Goal: Check status

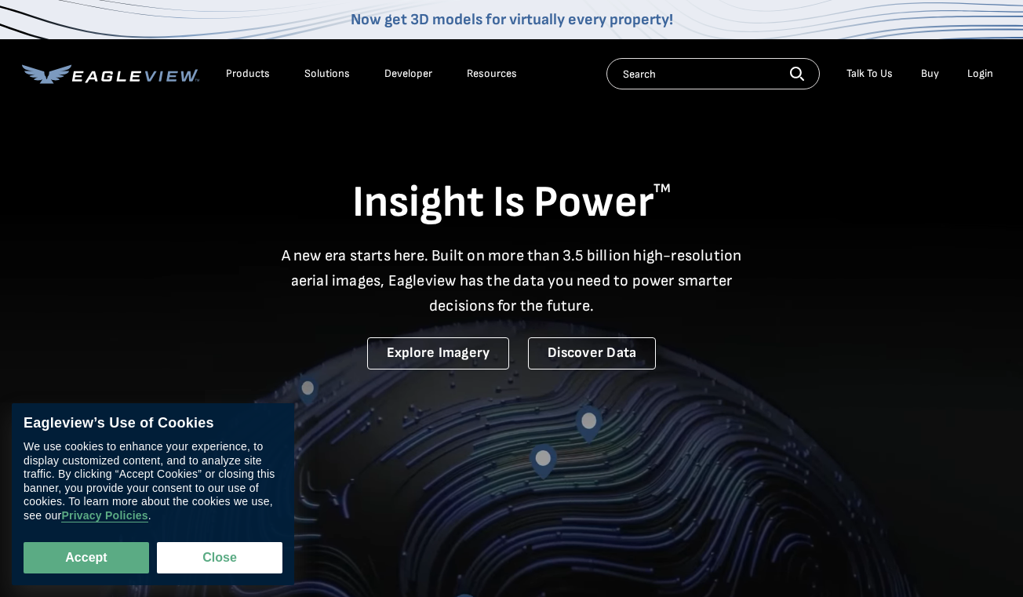
click at [981, 76] on div "Login" at bounding box center [980, 74] width 26 height 14
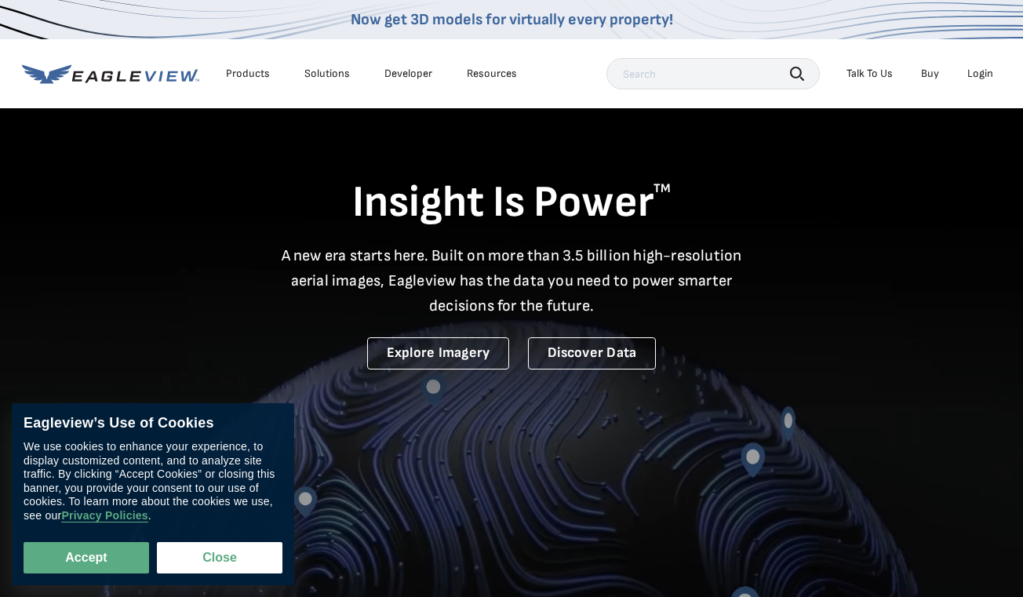
click at [991, 73] on div "Login" at bounding box center [980, 74] width 26 height 14
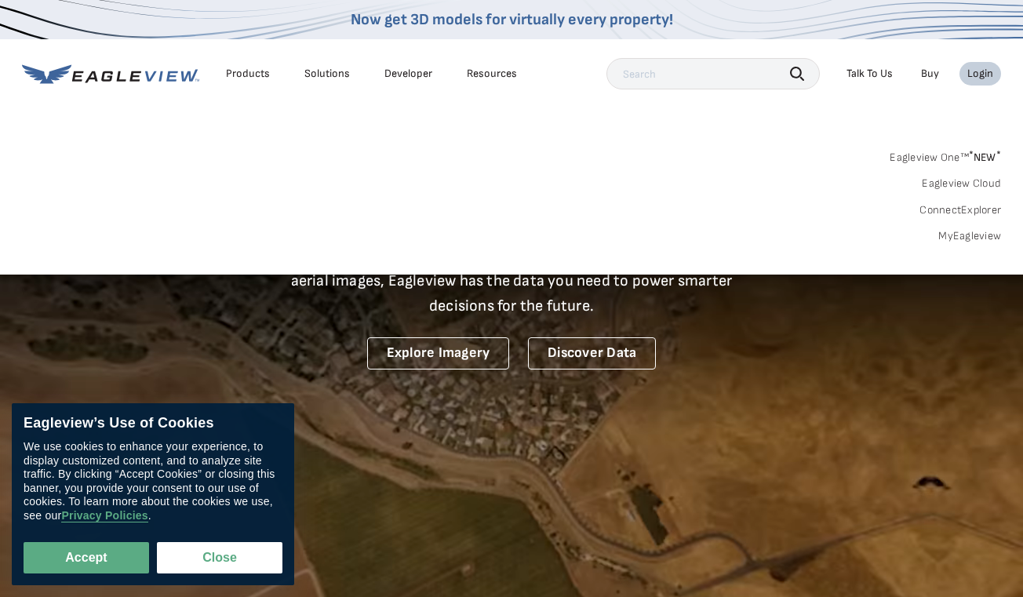
click at [976, 68] on div "Login" at bounding box center [980, 74] width 26 height 14
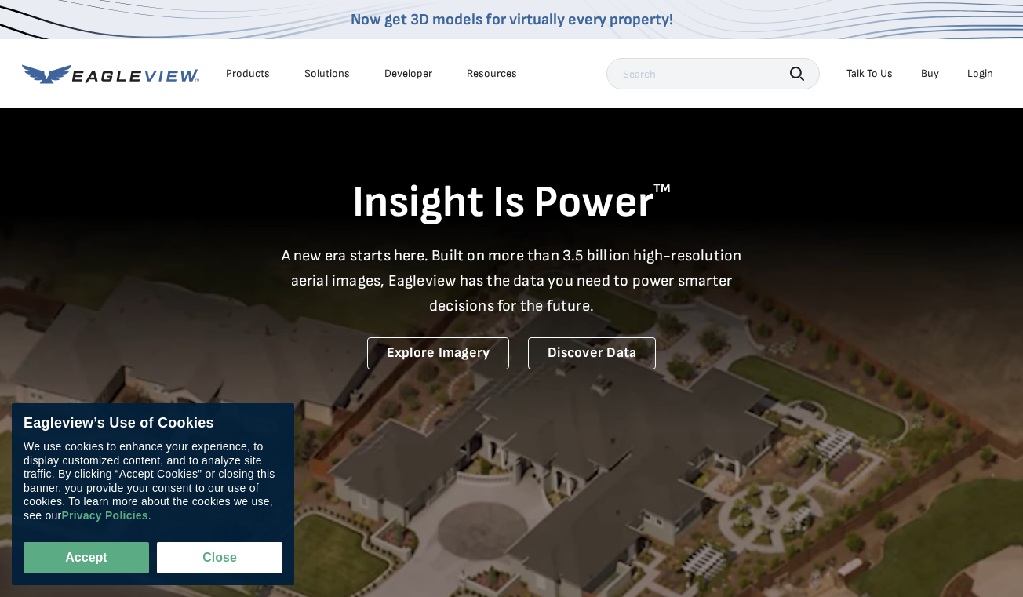
click at [976, 68] on div "Login" at bounding box center [980, 74] width 26 height 14
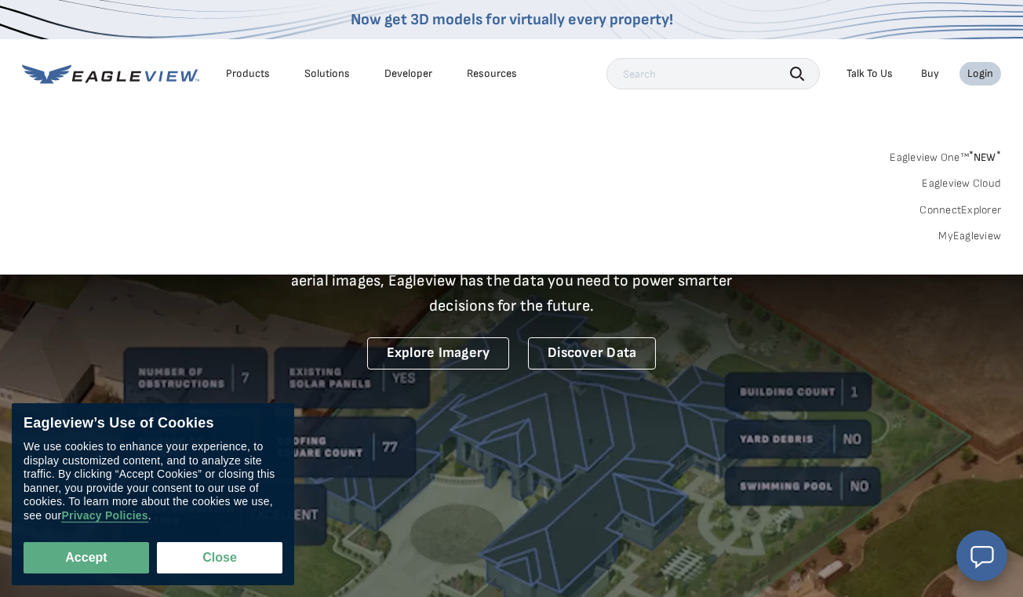
click at [961, 158] on link "Eagleview One™ * NEW *" at bounding box center [945, 155] width 111 height 18
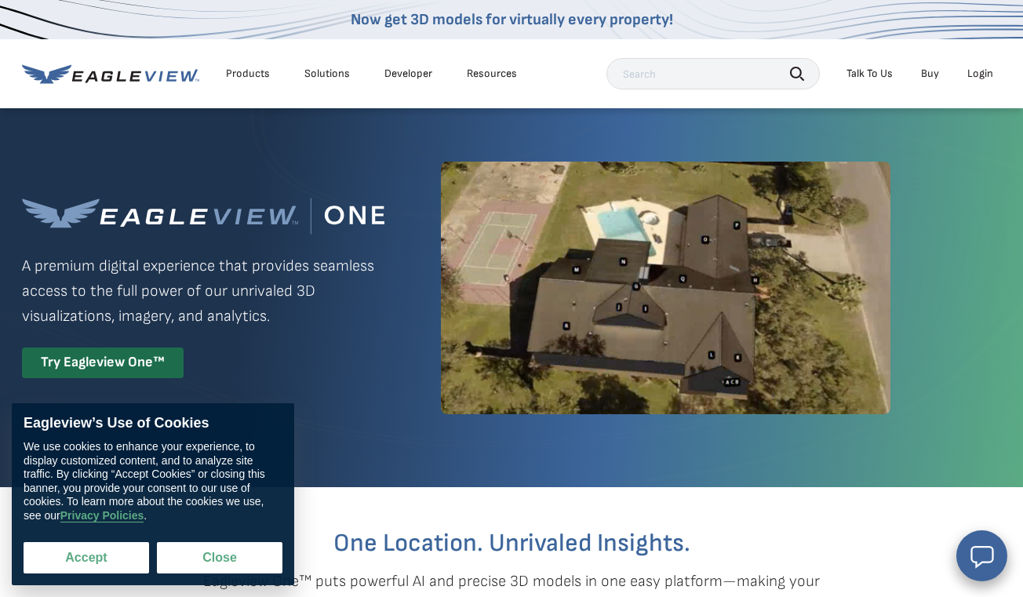
click at [106, 555] on button "Accept" at bounding box center [87, 557] width 126 height 31
checkbox input "true"
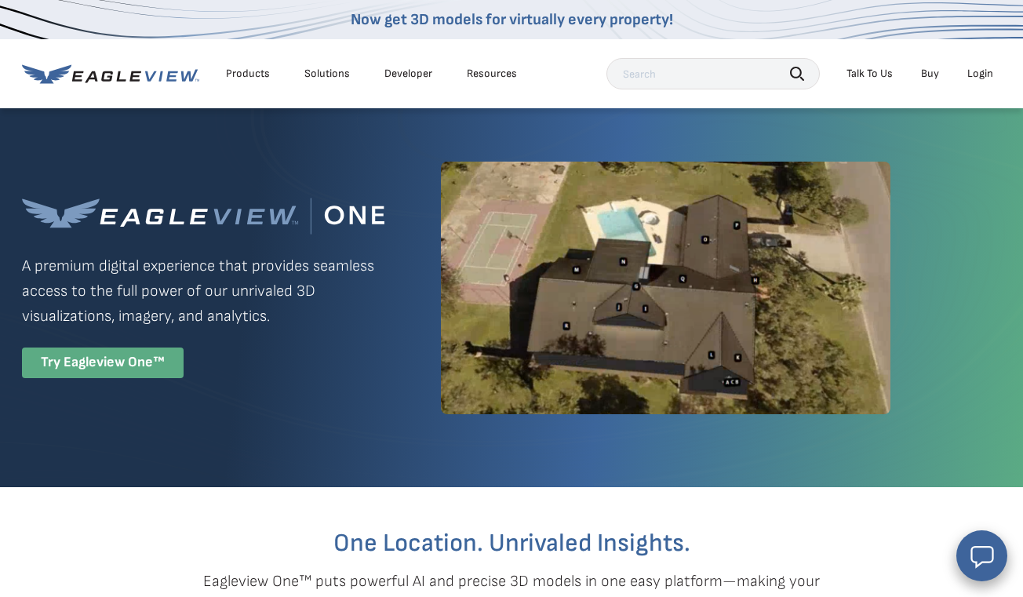
click at [129, 368] on div "Try Eagleview One™" at bounding box center [103, 363] width 162 height 31
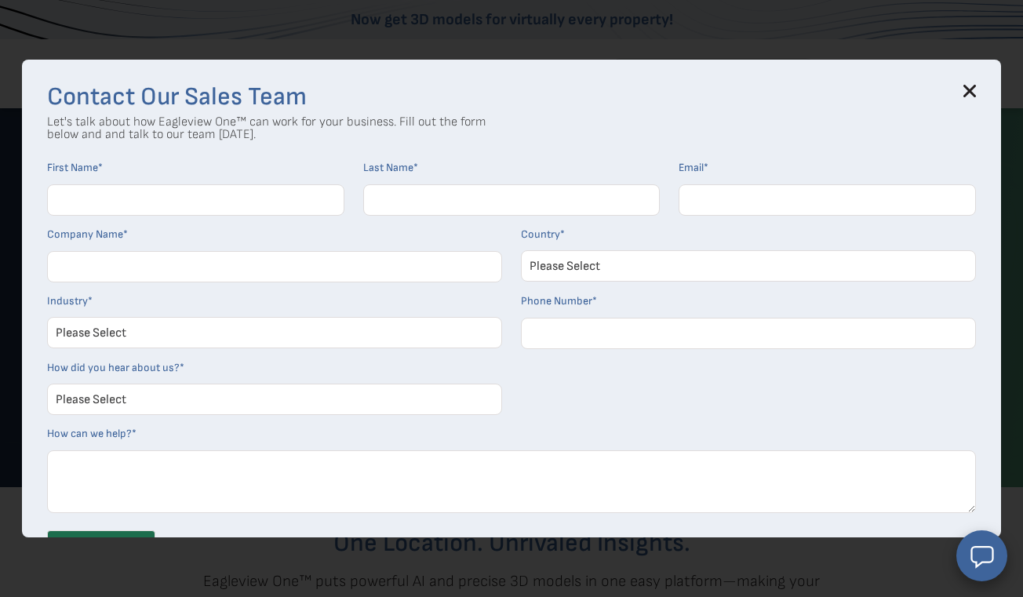
click at [959, 98] on h3 "Contact Our Sales Team" at bounding box center [511, 97] width 929 height 25
click at [976, 92] on div "Contact Our Sales Team Let's talk about how Eagleview One™ can work for your bu…" at bounding box center [511, 299] width 979 height 478
click at [977, 83] on div "Contact Our Sales Team Let's talk about how Eagleview One™ can work for your bu…" at bounding box center [511, 299] width 979 height 478
click at [967, 86] on icon at bounding box center [969, 91] width 13 height 13
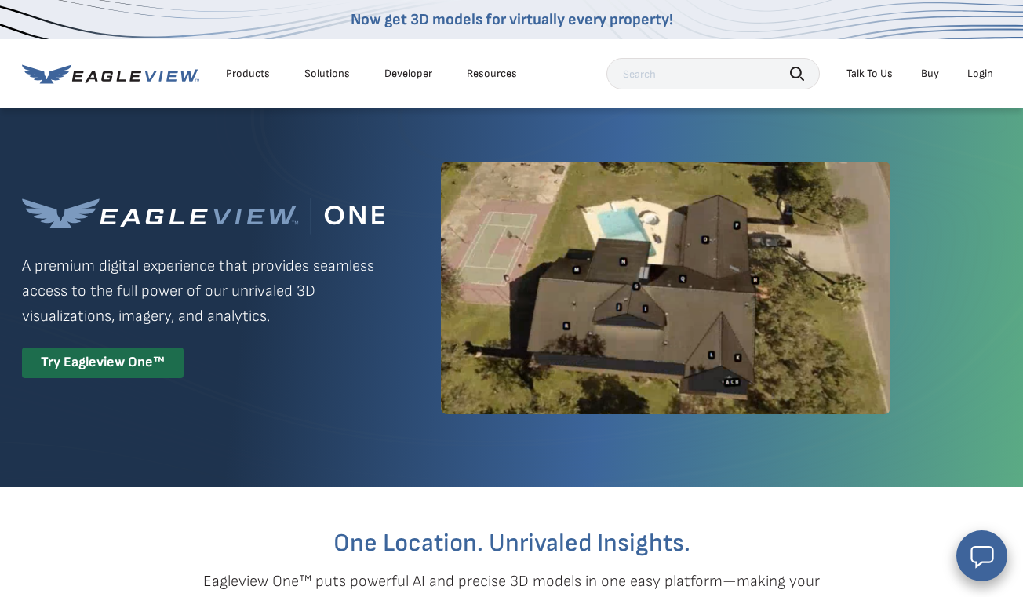
click at [962, 79] on li "Login" at bounding box center [980, 74] width 42 height 24
click at [984, 78] on div "Login" at bounding box center [980, 74] width 26 height 14
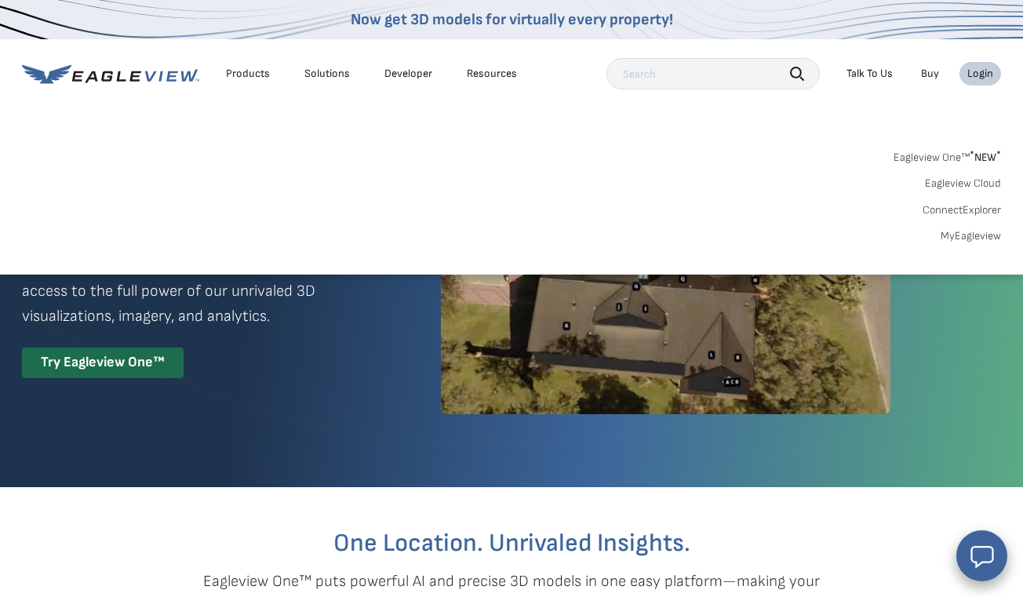
click at [959, 239] on link "MyEagleview" at bounding box center [971, 236] width 60 height 14
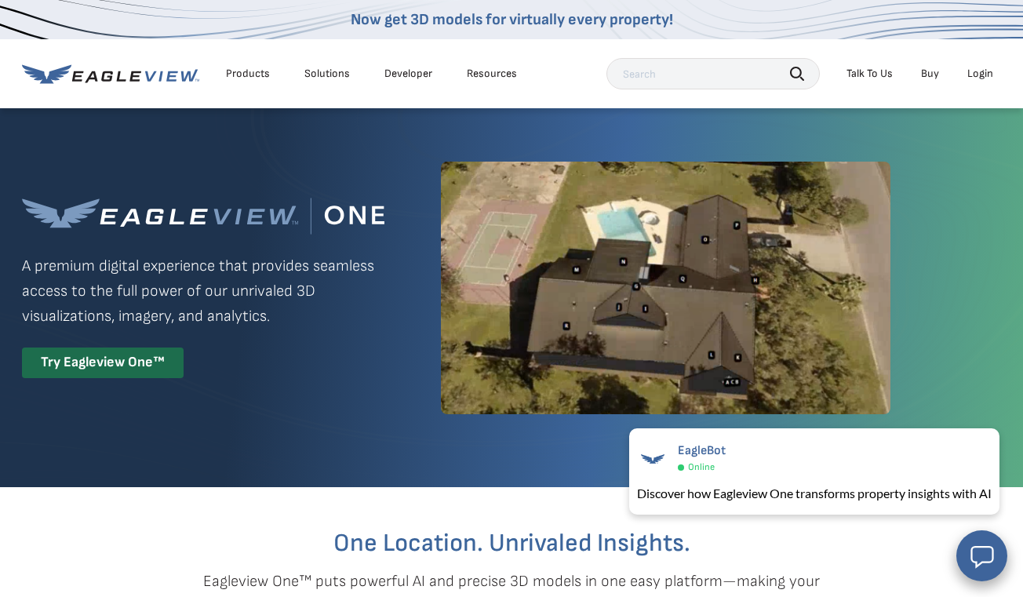
click at [383, 1] on div "Now get 3D models for virtually every property!" at bounding box center [511, 19] width 1023 height 39
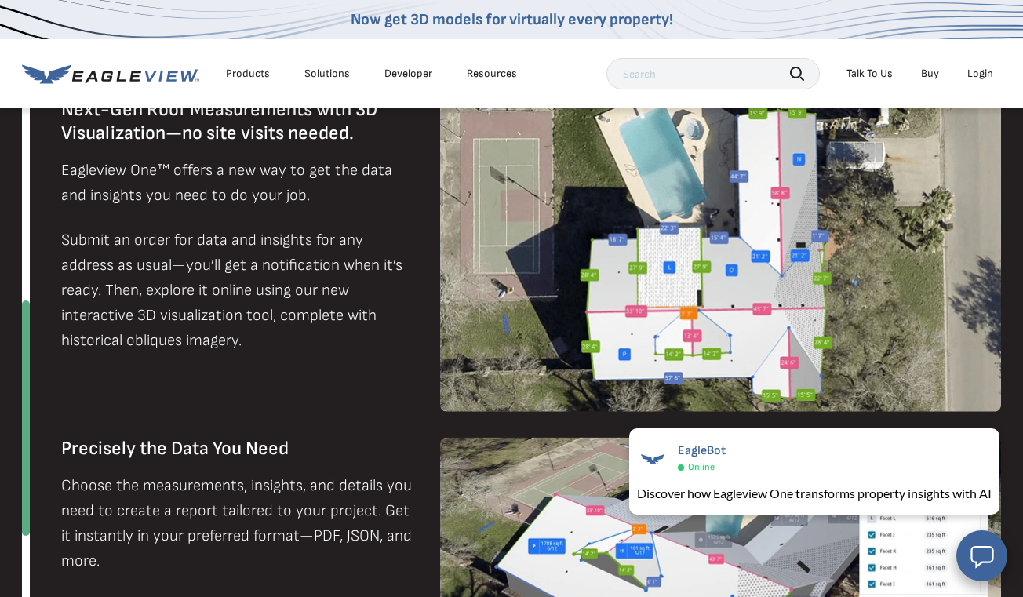
scroll to position [1021, 0]
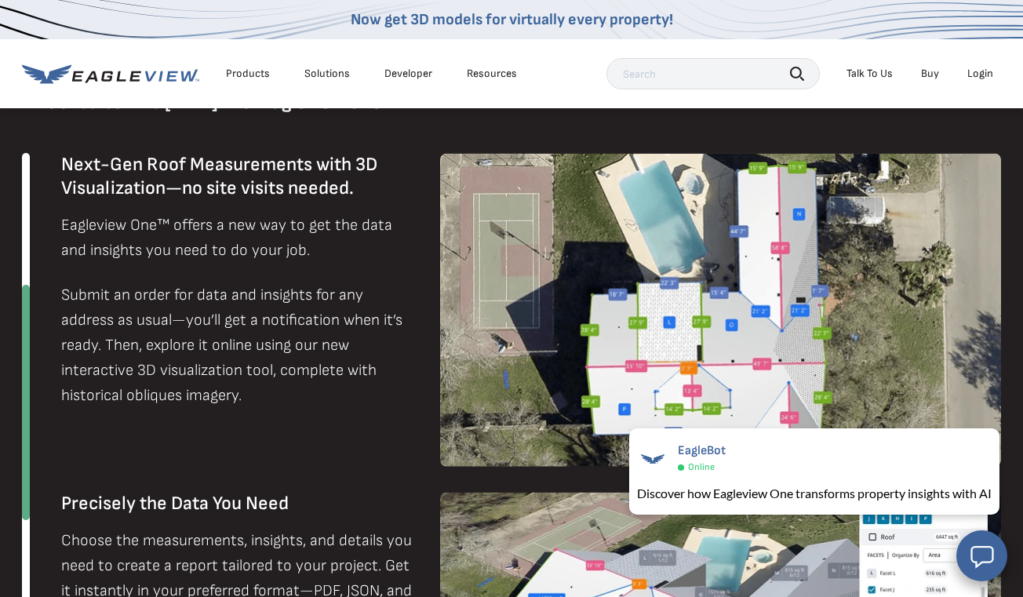
click at [75, 1] on div "Now get 3D models for virtually every property!" at bounding box center [511, 19] width 1023 height 39
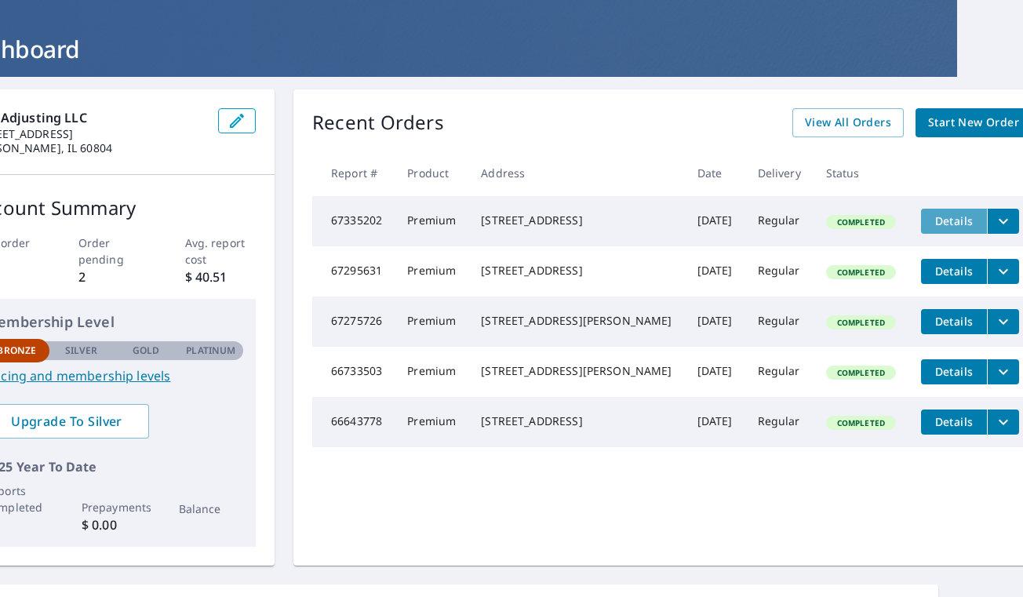
click at [944, 217] on span "Details" at bounding box center [953, 220] width 47 height 15
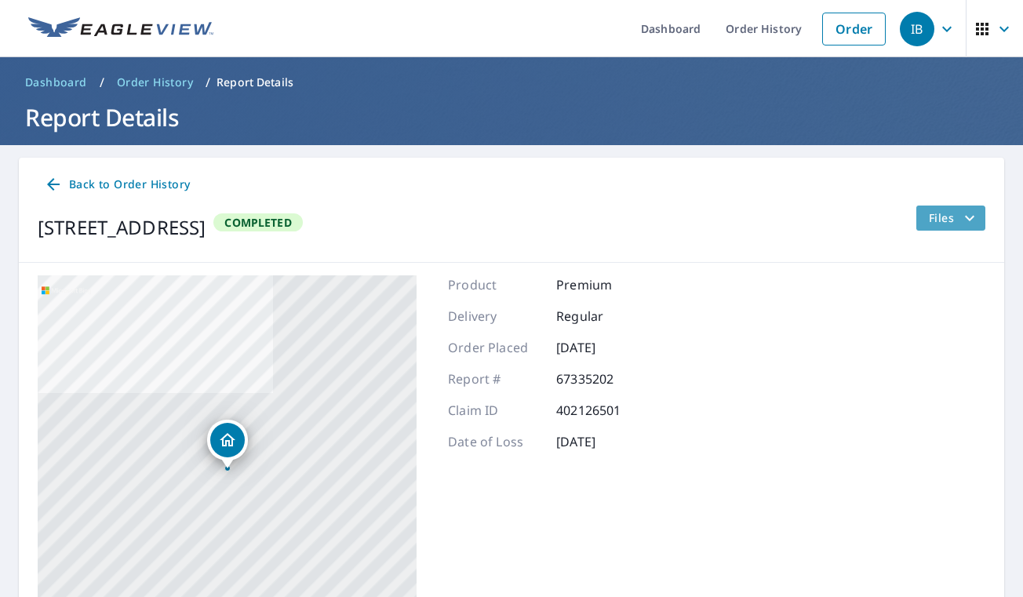
click at [976, 220] on icon "filesDropdownBtn-67335202" at bounding box center [969, 218] width 19 height 19
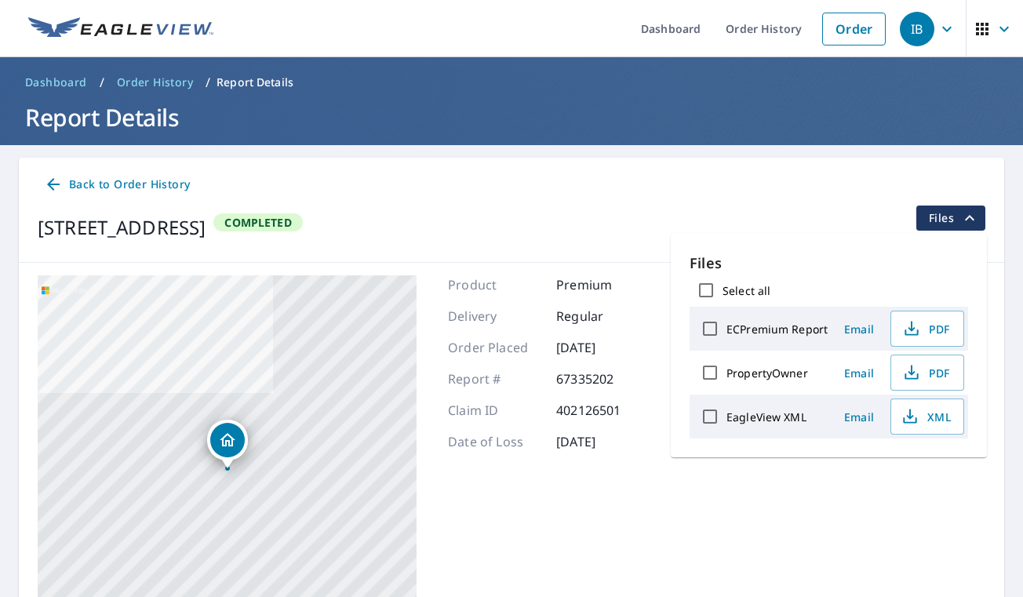
click at [631, 363] on div "Product Premium Delivery Regular Order Placed Sep 08, 2025 Report # 67335202 Cl…" at bounding box center [549, 471] width 202 height 392
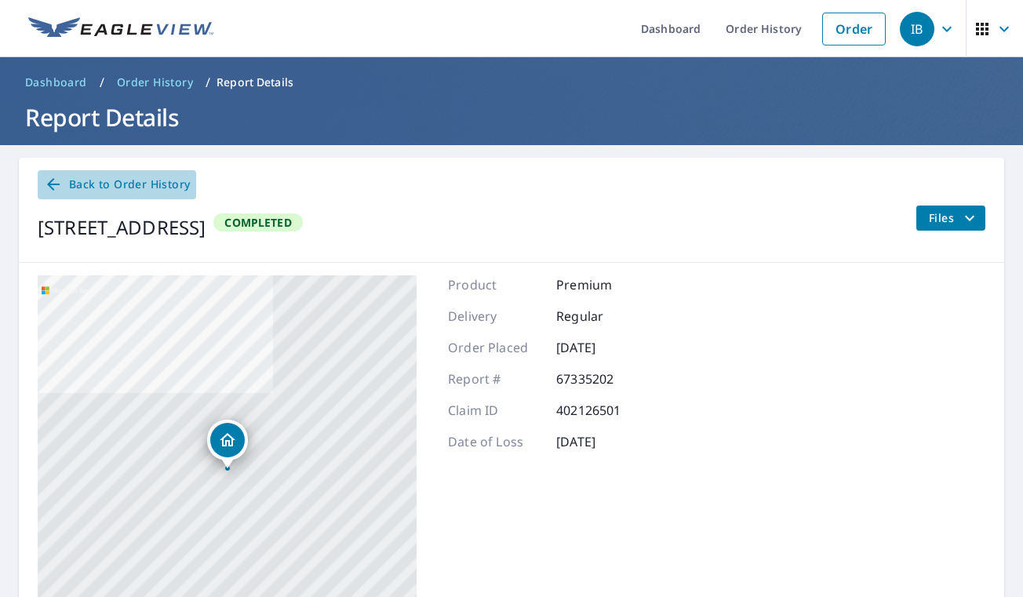
click at [60, 180] on icon at bounding box center [53, 184] width 19 height 19
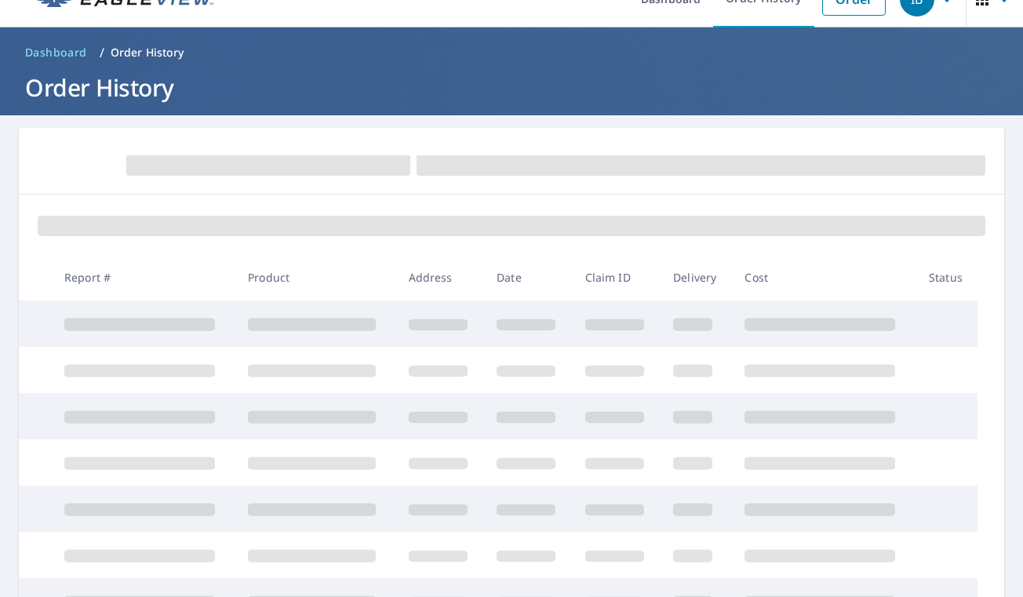
scroll to position [35, 0]
